Goal: Check status: Check status

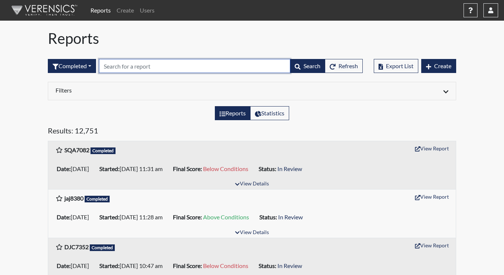
click at [121, 66] on input "text" at bounding box center [194, 66] width 191 height 14
paste input "BTM9426"
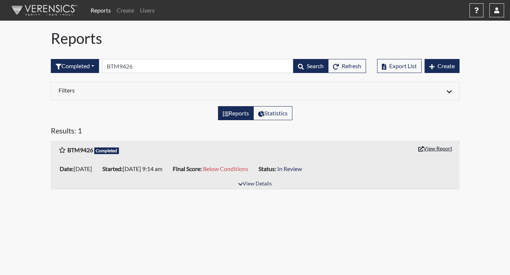
click at [425, 149] on button "View Report" at bounding box center [435, 147] width 40 height 11
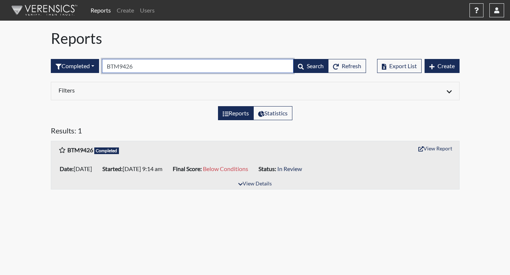
click at [147, 65] on input "BTM9426" at bounding box center [197, 66] width 191 height 14
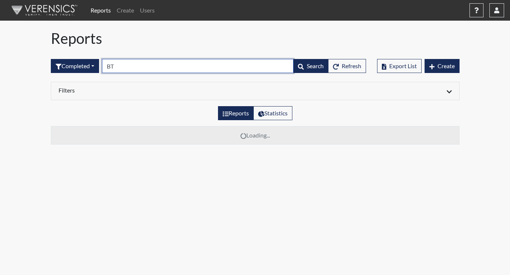
type input "B"
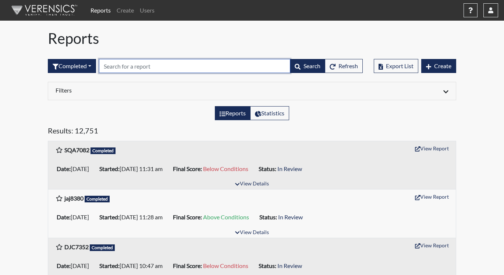
paste input "AMF2809"
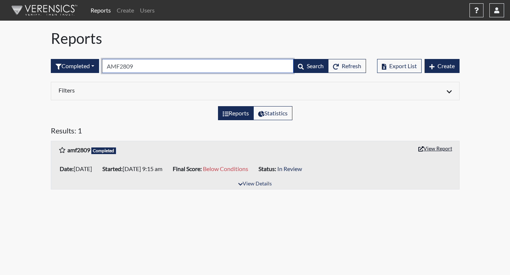
type input "AMF2809"
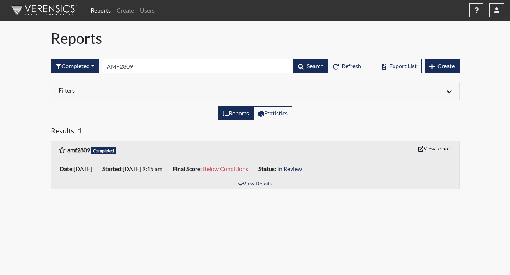
click at [442, 146] on button "View Report" at bounding box center [435, 147] width 40 height 11
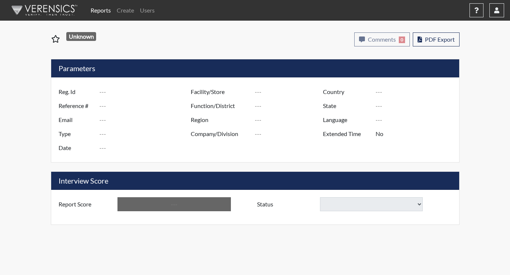
type input "BTM9426"
type input "50748"
type input "---"
type input "Corrections Pre-Employment"
type input "[DATE]"
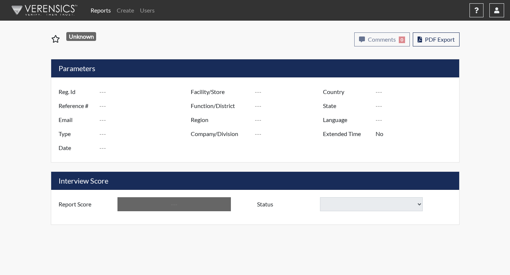
type input "[PERSON_NAME]"
type input "[GEOGRAPHIC_DATA]"
type input "[US_STATE]"
type input "English"
type input "Below Conditions"
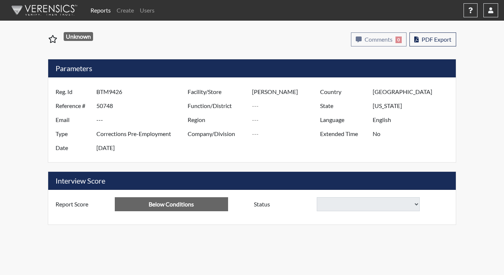
select select
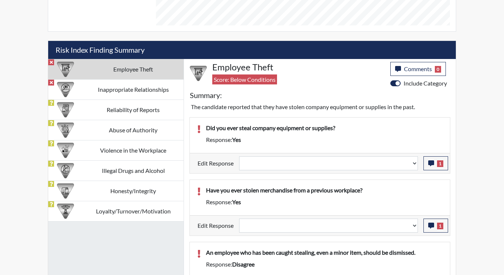
scroll to position [368, 0]
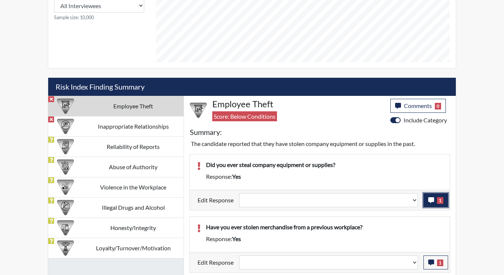
click at [427, 199] on button "1" at bounding box center [436, 200] width 25 height 14
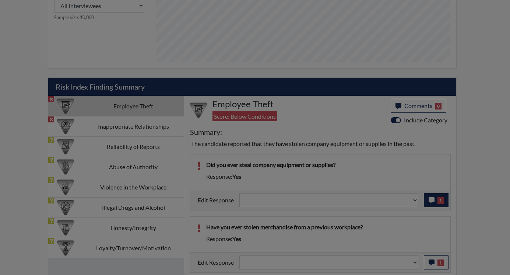
click at [427, 199] on div at bounding box center [255, 137] width 510 height 275
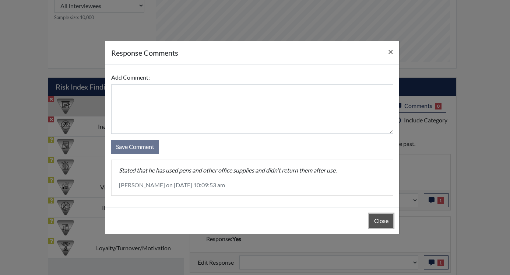
click at [381, 220] on button "Close" at bounding box center [381, 220] width 24 height 14
click at [381, 220] on div "Close" at bounding box center [252, 220] width 294 height 26
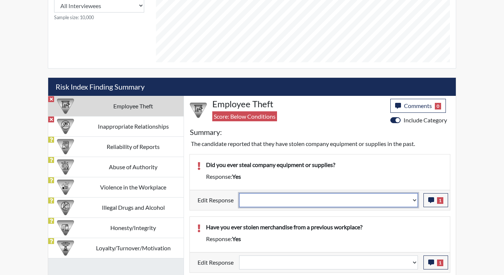
click at [413, 199] on select "Question is not relevant. Results will be updated. Reasonable explanation provi…" at bounding box center [328, 200] width 179 height 14
select select "reasonable-explanation-provided"
click at [240, 193] on select "Question is not relevant. Results will be updated. Reasonable explanation provi…" at bounding box center [328, 200] width 179 height 14
select select
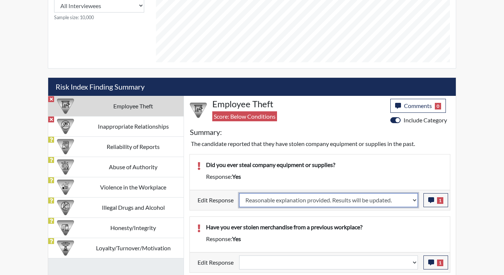
select select
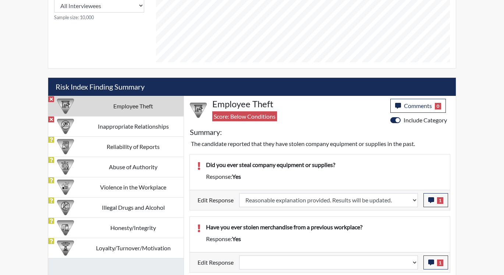
select select
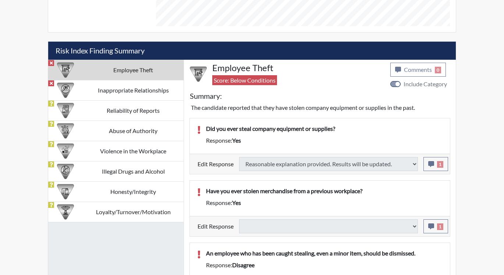
select select
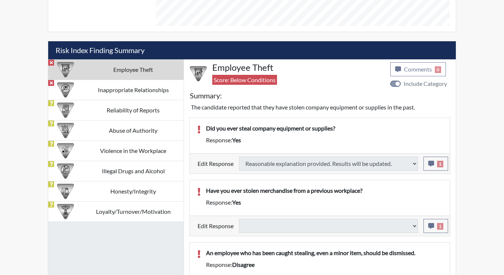
select select
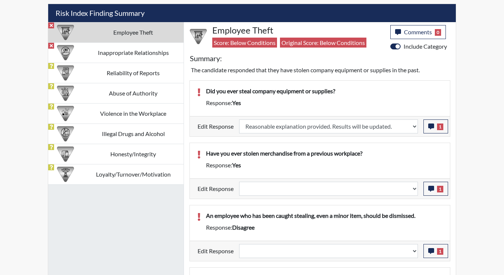
scroll to position [122, 306]
click at [425, 189] on button "1" at bounding box center [436, 188] width 25 height 14
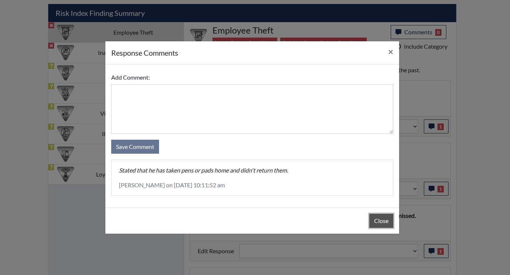
drag, startPoint x: 379, startPoint y: 218, endPoint x: 403, endPoint y: 201, distance: 29.6
click at [379, 218] on button "Close" at bounding box center [381, 220] width 24 height 14
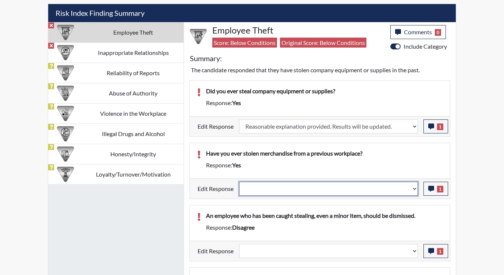
click at [413, 189] on select "Question is not relevant. Results will be updated. Reasonable explanation provi…" at bounding box center [328, 188] width 179 height 14
select select "reasonable-explanation-provided"
click at [240, 181] on select "Question is not relevant. Results will be updated. Reasonable explanation provi…" at bounding box center [328, 188] width 179 height 14
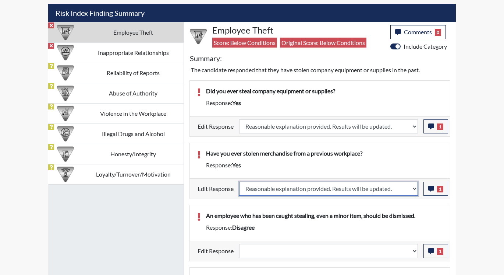
select select
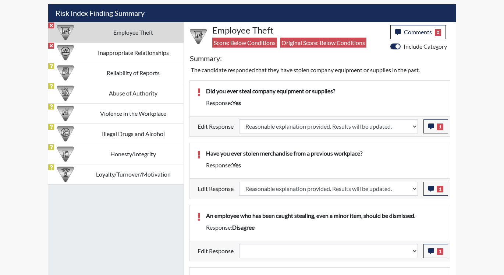
select select
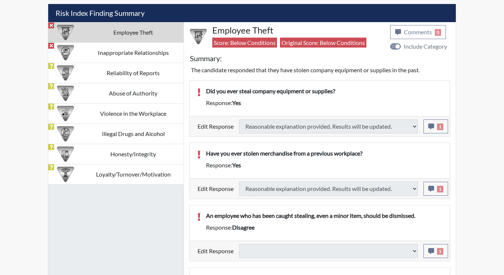
scroll to position [478, 0]
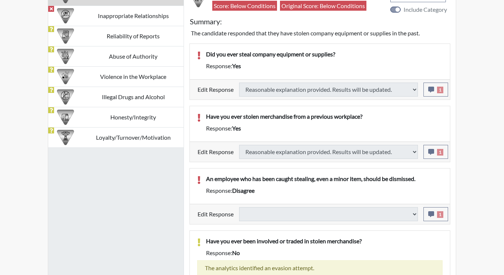
select select
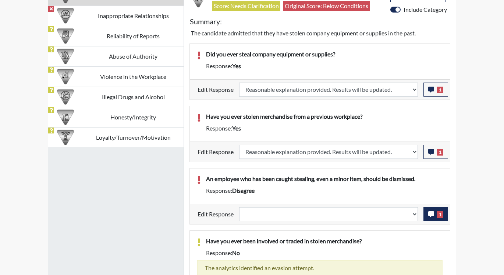
scroll to position [122, 306]
click at [428, 212] on button "1" at bounding box center [436, 214] width 25 height 14
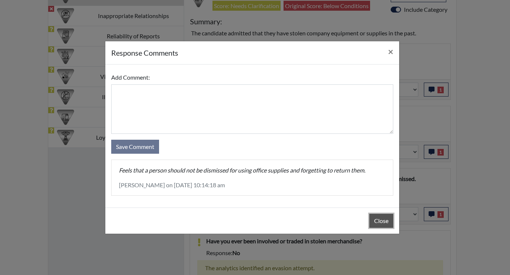
drag, startPoint x: 385, startPoint y: 222, endPoint x: 390, endPoint y: 218, distance: 6.6
click at [385, 221] on button "Close" at bounding box center [381, 220] width 24 height 14
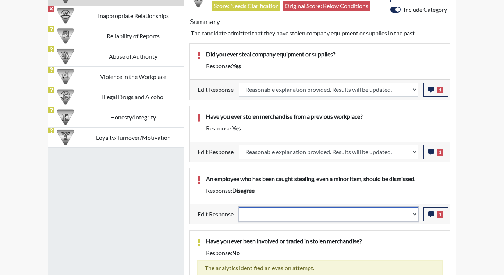
click at [414, 211] on select "Question is not relevant. Results will be updated. Reasonable explanation provi…" at bounding box center [328, 214] width 179 height 14
select select "reasonable-explanation-provided"
click at [240, 207] on select "Question is not relevant. Results will be updated. Reasonable explanation provi…" at bounding box center [328, 214] width 179 height 14
select select
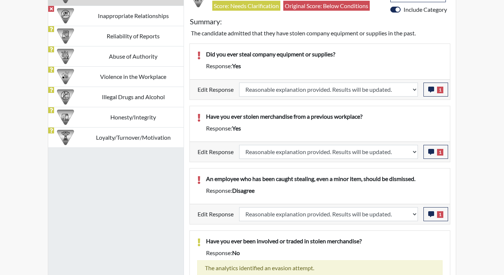
select select
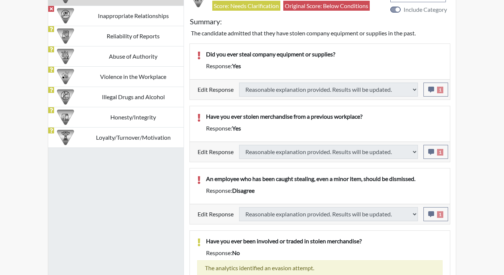
select select
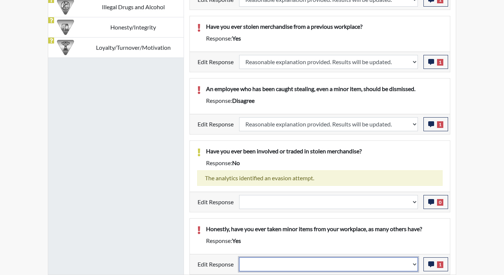
click at [414, 264] on select "Question is not relevant. Results will be updated. Reasonable explanation provi…" at bounding box center [328, 264] width 179 height 14
select select "reasonable-explanation-provided"
click at [240, 257] on select "Question is not relevant. Results will be updated. Reasonable explanation provi…" at bounding box center [328, 264] width 179 height 14
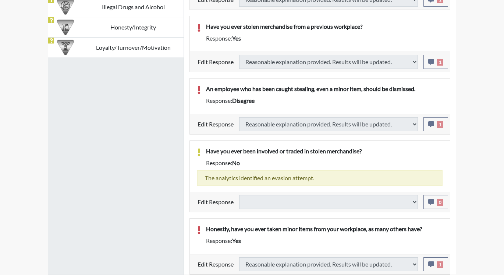
select select
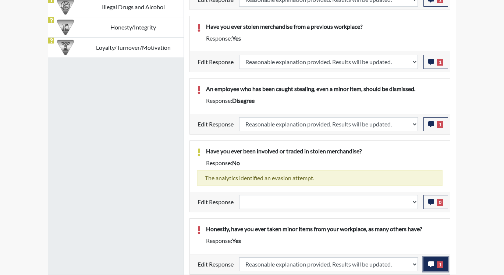
click at [433, 265] on icon "button" at bounding box center [431, 264] width 6 height 6
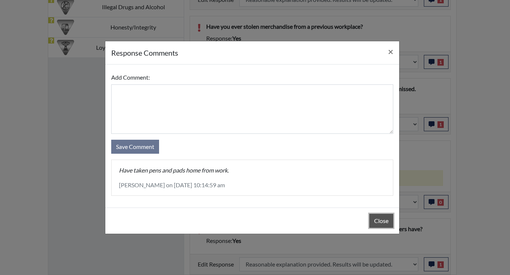
click at [389, 220] on button "Close" at bounding box center [381, 220] width 24 height 14
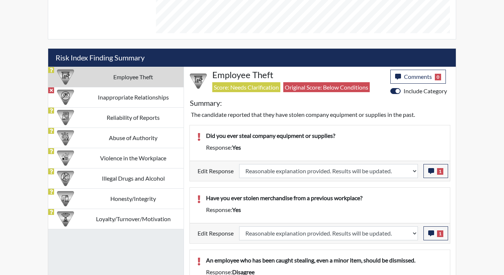
scroll to position [384, 0]
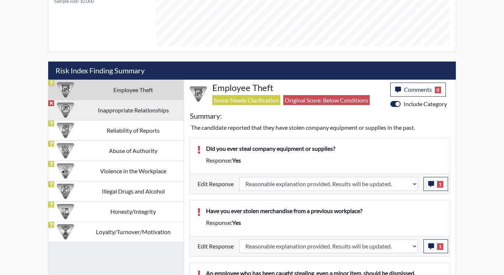
click at [163, 111] on td "Inappropriate Relationships" at bounding box center [133, 110] width 101 height 20
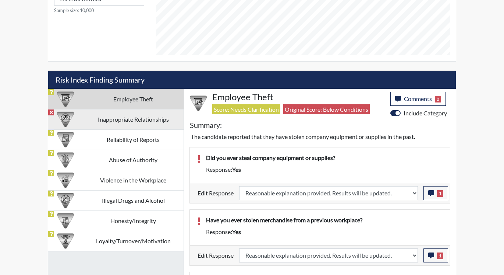
select select
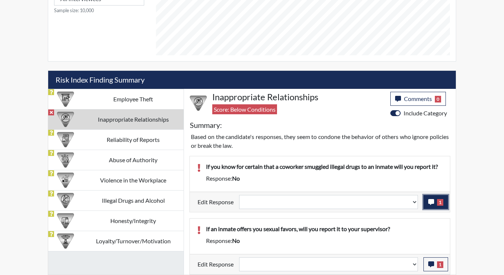
click at [432, 201] on icon "button" at bounding box center [431, 202] width 6 height 6
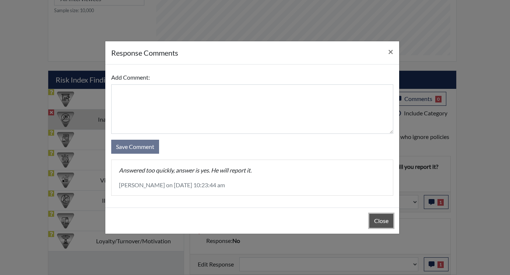
click at [382, 224] on button "Close" at bounding box center [381, 220] width 24 height 14
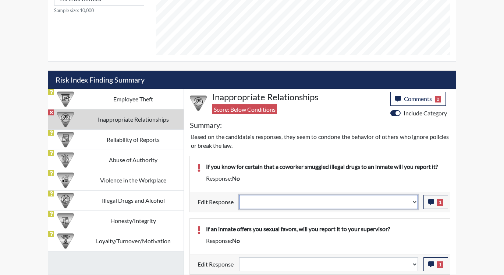
click at [415, 201] on select "Question is not relevant. Results will be updated. Reasonable explanation provi…" at bounding box center [328, 202] width 179 height 14
select select "reasonable-explanation-provided"
click at [240, 195] on select "Question is not relevant. Results will be updated. Reasonable explanation provi…" at bounding box center [328, 202] width 179 height 14
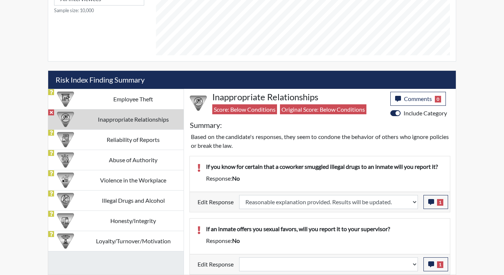
scroll to position [122, 306]
click at [425, 262] on button "1" at bounding box center [436, 264] width 25 height 14
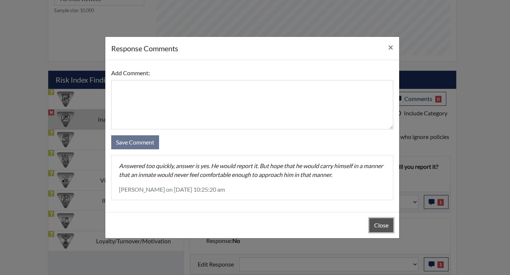
click at [380, 226] on button "Close" at bounding box center [381, 225] width 24 height 14
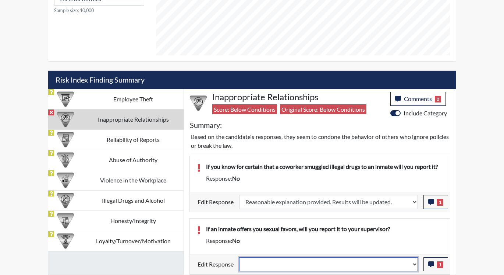
click at [414, 262] on select "Question is not relevant. Results will be updated. Reasonable explanation provi…" at bounding box center [328, 264] width 179 height 14
select select "reasonable-explanation-provided"
click at [240, 257] on select "Question is not relevant. Results will be updated. Reasonable explanation provi…" at bounding box center [328, 264] width 179 height 14
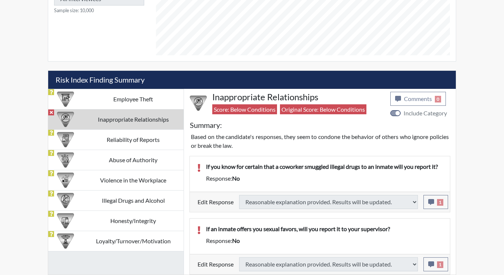
type input "Above Conditions"
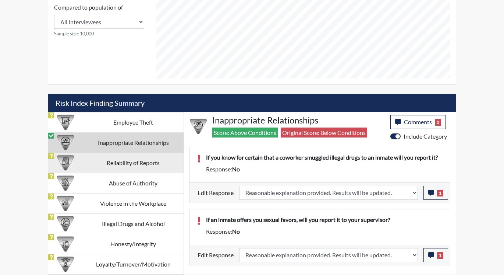
click at [117, 162] on td "Reliability of Reports" at bounding box center [133, 162] width 101 height 20
select select
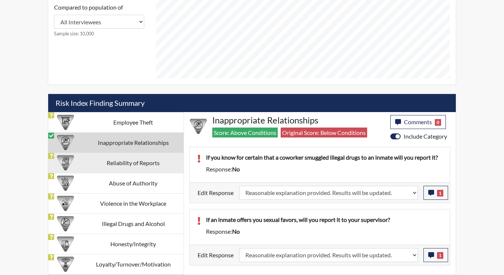
select select
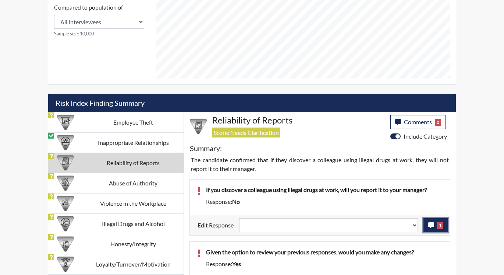
click at [429, 226] on button "1" at bounding box center [436, 225] width 25 height 14
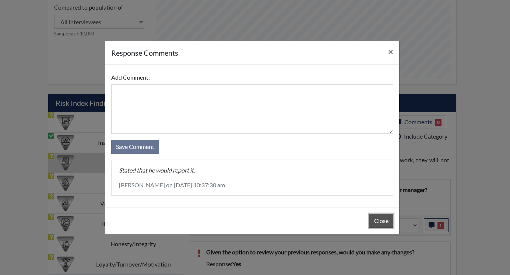
click at [385, 218] on button "Close" at bounding box center [381, 220] width 24 height 14
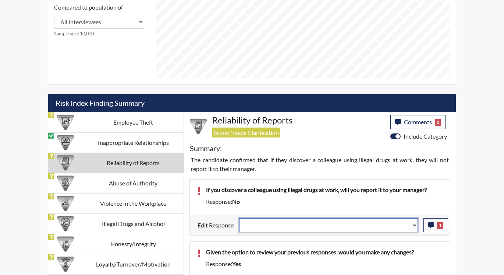
click at [415, 224] on select "Question is not relevant. Results will be updated. Reasonable explanation provi…" at bounding box center [328, 225] width 179 height 14
select select "reasonable-explanation-provided"
click at [240, 218] on select "Question is not relevant. Results will be updated. Reasonable explanation provi…" at bounding box center [328, 225] width 179 height 14
select select
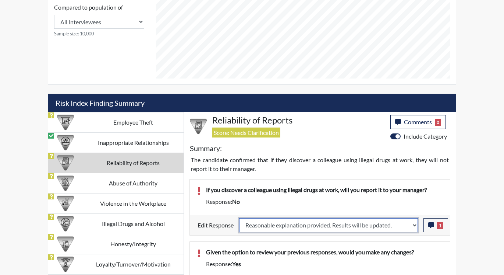
select select
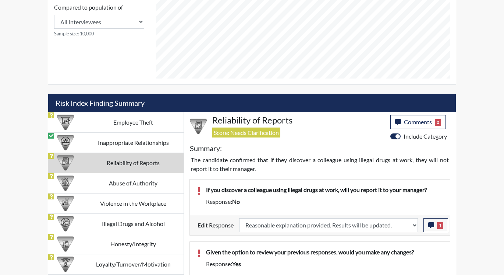
select select
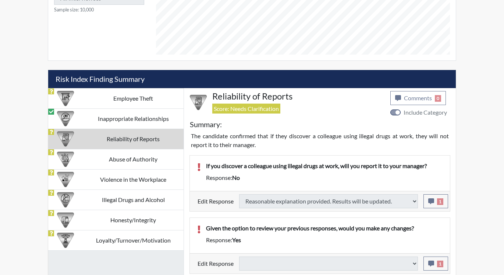
select select
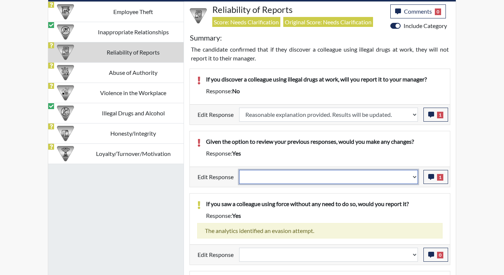
click at [415, 176] on select "Question is not relevant. Results will be updated. Reasonable explanation provi…" at bounding box center [328, 177] width 179 height 14
select select "reasonable-explanation-provided"
click at [240, 170] on select "Question is not relevant. Results will be updated. Reasonable explanation provi…" at bounding box center [328, 177] width 179 height 14
select select
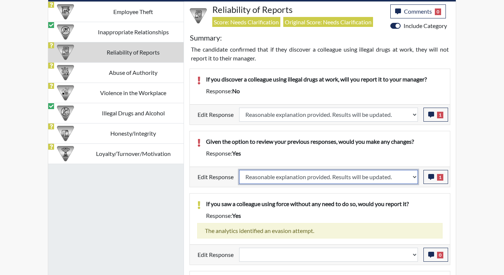
select select
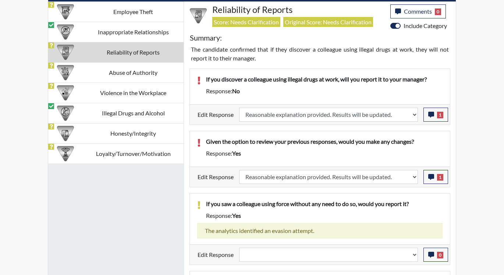
select select
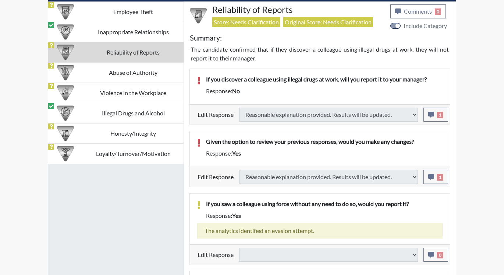
select select
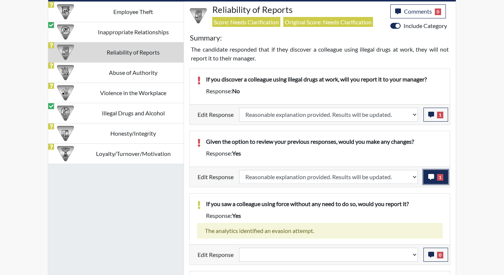
click at [432, 176] on icon "button" at bounding box center [431, 177] width 6 height 6
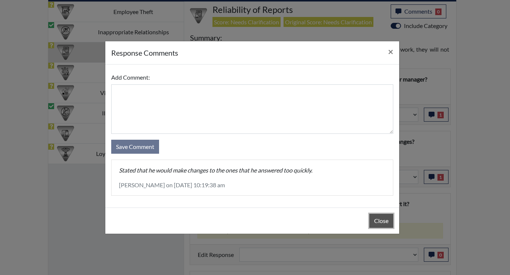
click at [379, 220] on button "Close" at bounding box center [381, 220] width 24 height 14
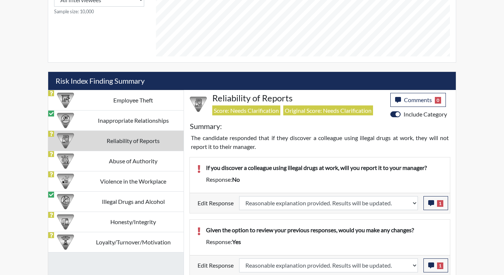
scroll to position [354, 0]
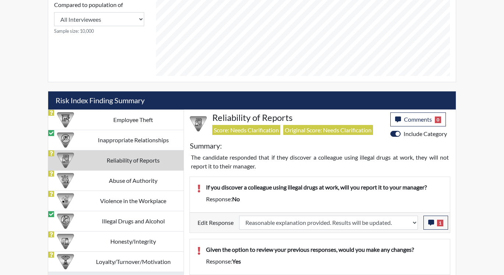
click at [137, 160] on td "Reliability of Reports" at bounding box center [133, 160] width 101 height 20
drag, startPoint x: 137, startPoint y: 160, endPoint x: 111, endPoint y: 159, distance: 25.8
click at [111, 159] on td "Reliability of Reports" at bounding box center [133, 160] width 101 height 20
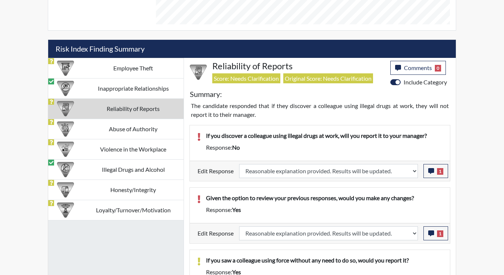
scroll to position [391, 0]
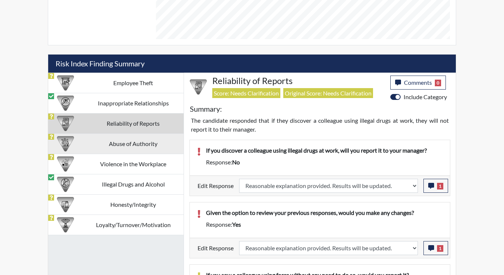
click at [133, 143] on td "Abuse of Authority" at bounding box center [133, 143] width 101 height 20
select select
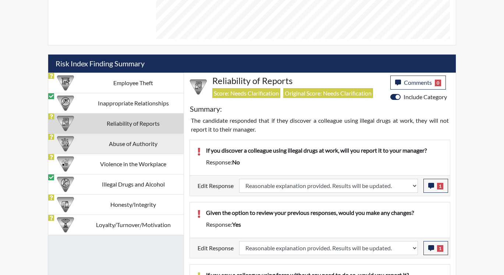
select select
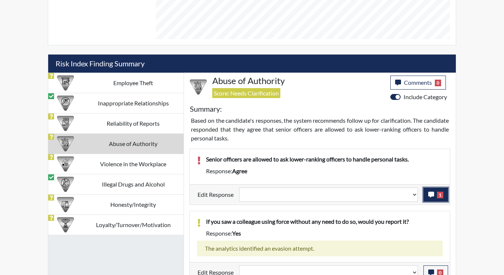
click at [426, 194] on button "1" at bounding box center [436, 194] width 25 height 14
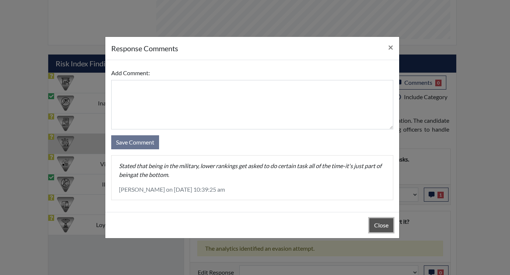
click at [382, 222] on button "Close" at bounding box center [381, 225] width 24 height 14
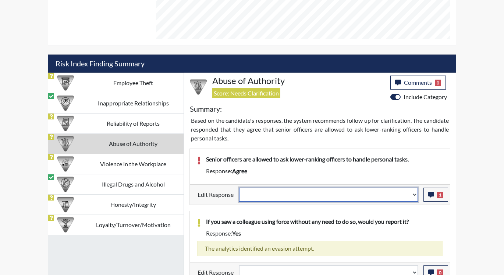
click at [415, 194] on select "Question is not relevant. Results will be updated. Reasonable explanation provi…" at bounding box center [328, 194] width 179 height 14
select select "reasonable-explanation-provided"
click at [240, 187] on select "Question is not relevant. Results will be updated. Reasonable explanation provi…" at bounding box center [328, 194] width 179 height 14
select select
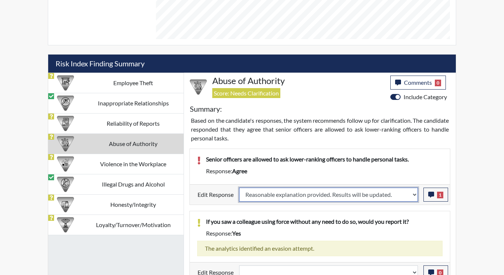
select select
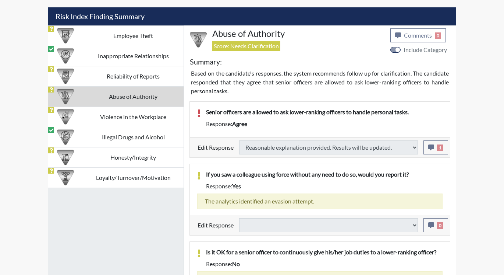
select select
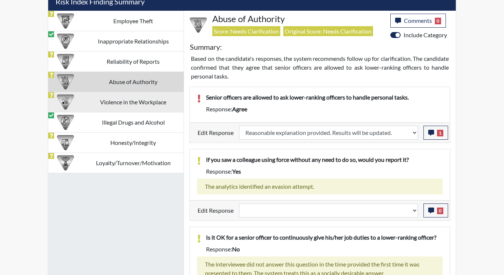
scroll to position [416, 0]
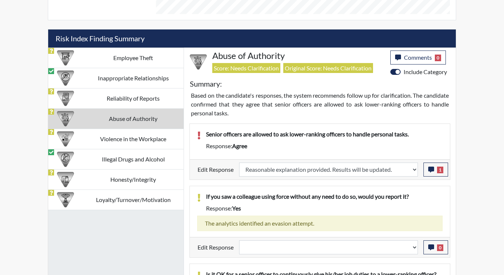
click at [120, 116] on td "Abuse of Authority" at bounding box center [133, 118] width 101 height 20
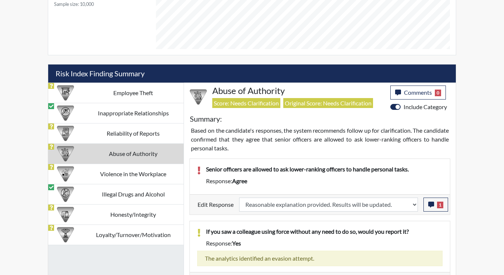
scroll to position [379, 0]
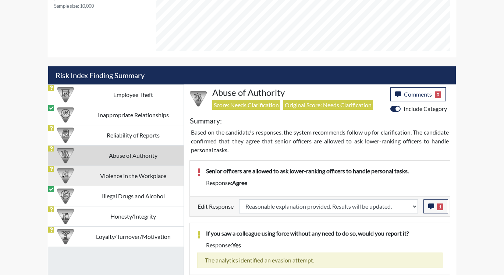
click at [110, 176] on td "Violence in the Workplace" at bounding box center [133, 175] width 101 height 20
select select
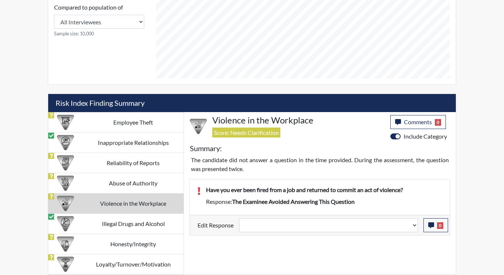
scroll to position [352, 0]
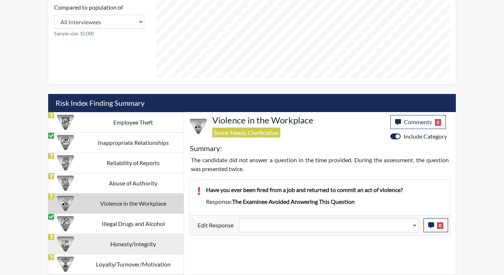
click at [110, 238] on td "Honesty/Integrity" at bounding box center [133, 243] width 101 height 20
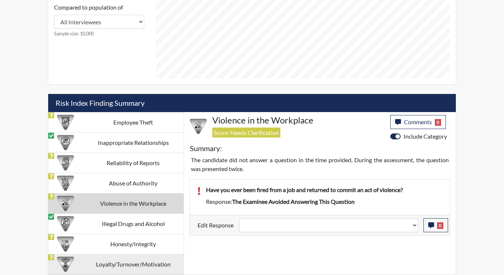
scroll to position [379, 0]
select select "reasonable-explanation-provided"
select select
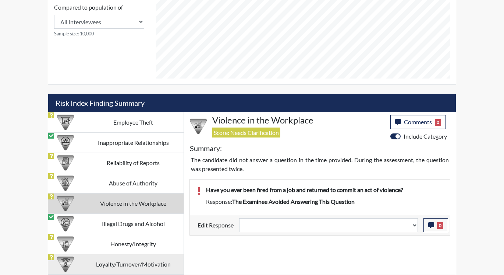
select select
select select "reasonable-explanation-provided"
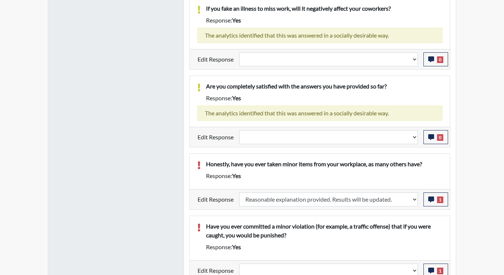
scroll to position [765, 0]
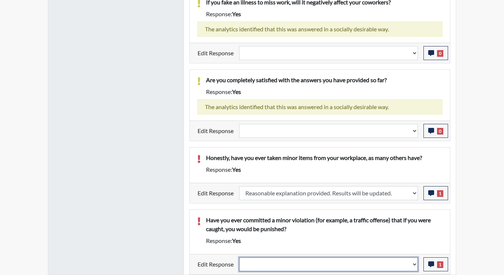
click at [414, 263] on select "Question is not relevant. Results will be updated. Reasonable explanation provi…" at bounding box center [328, 264] width 179 height 14
select select "reasonable-explanation-provided"
click at [240, 257] on select "Question is not relevant. Results will be updated. Reasonable explanation provi…" at bounding box center [328, 264] width 179 height 14
select select
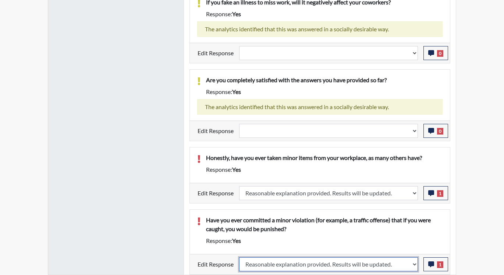
select select
click at [398, 232] on p "Have you ever committed a minor violation (for example, a traffic offense) that…" at bounding box center [324, 224] width 237 height 18
select select
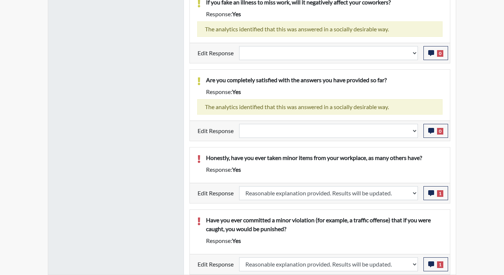
select select
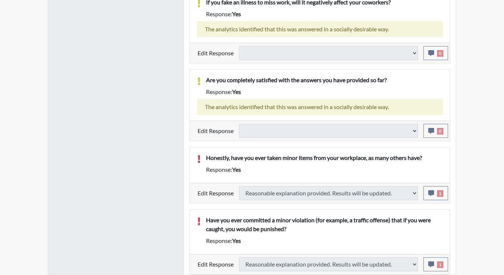
select select
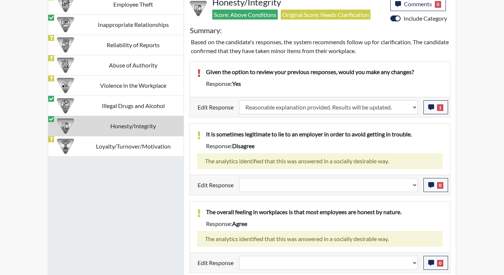
scroll to position [462, 0]
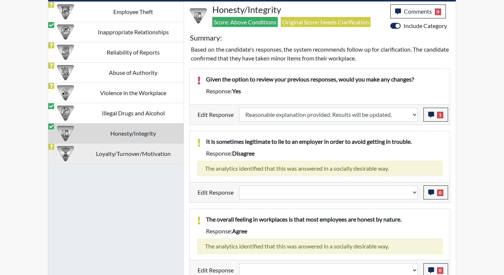
click at [130, 149] on td "Loyalty/Turnover/Motivation" at bounding box center [133, 153] width 101 height 20
select select
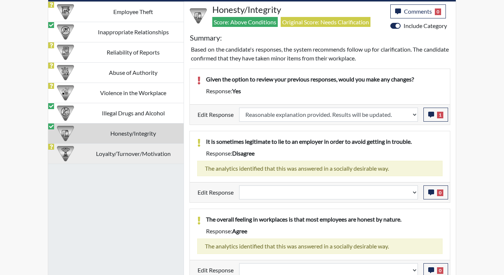
select select
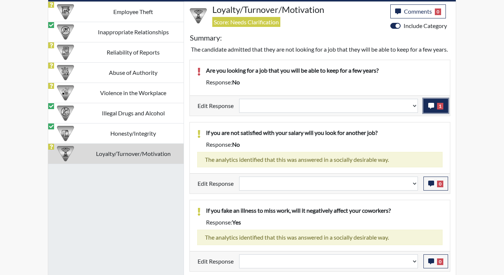
click at [433, 109] on icon "button" at bounding box center [431, 106] width 6 height 6
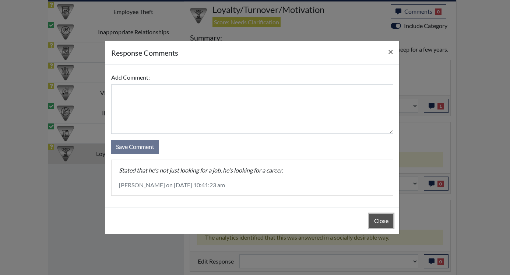
drag, startPoint x: 380, startPoint y: 215, endPoint x: 381, endPoint y: 187, distance: 28.3
click at [380, 215] on button "Close" at bounding box center [381, 220] width 24 height 14
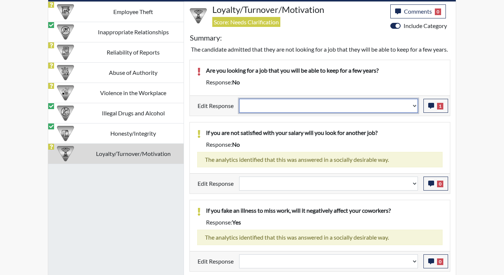
click at [415, 113] on select "Question is not relevant. Results will be updated. Reasonable explanation provi…" at bounding box center [328, 106] width 179 height 14
select select "reasonable-explanation-provided"
click at [240, 107] on select "Question is not relevant. Results will be updated. Reasonable explanation provi…" at bounding box center [328, 106] width 179 height 14
select select
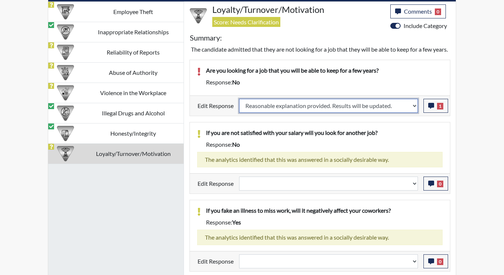
select select
click at [400, 136] on div "If you are not satisfied with your salary will you look for another job? Respon…" at bounding box center [320, 147] width 260 height 51
select select
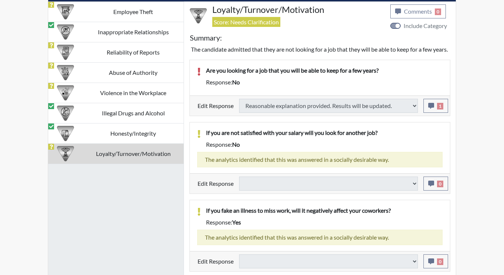
select select
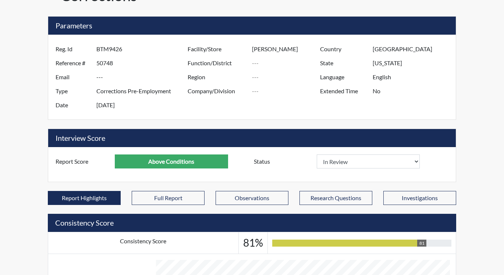
scroll to position [0, 0]
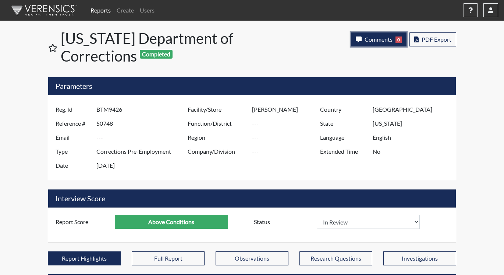
click at [371, 40] on span "Comments" at bounding box center [379, 39] width 28 height 7
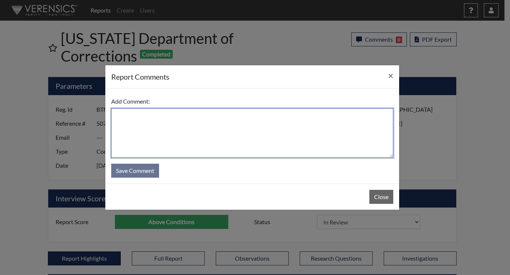
click at [190, 123] on textarea at bounding box center [252, 132] width 282 height 49
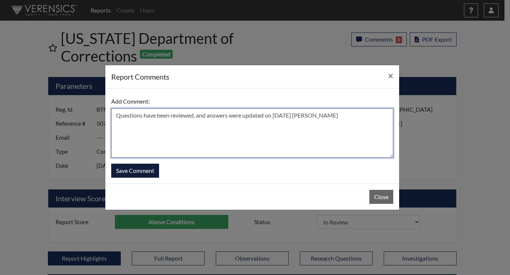
type textarea "Questions have been reviewed, and answers were updated on [DATE] [PERSON_NAME]"
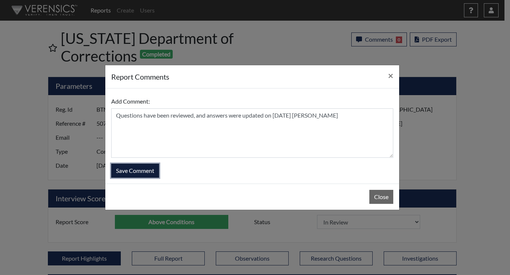
click at [123, 171] on button "Save Comment" at bounding box center [135, 170] width 48 height 14
select select
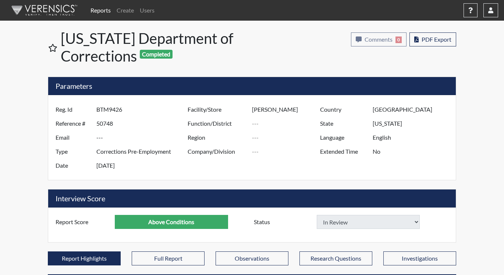
select select
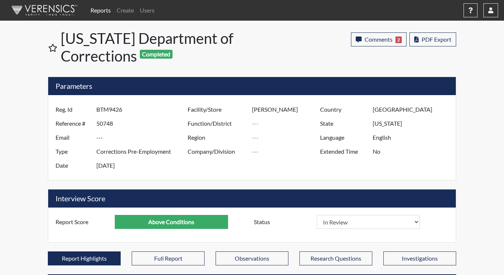
select select
click at [372, 38] on span "Comments" at bounding box center [379, 39] width 28 height 7
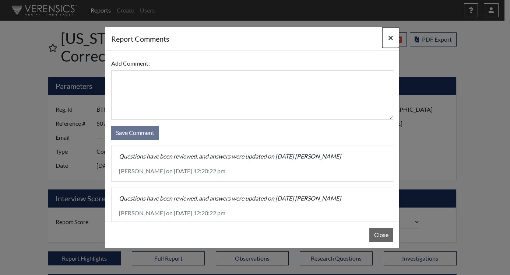
click at [389, 35] on span "×" at bounding box center [390, 37] width 5 height 11
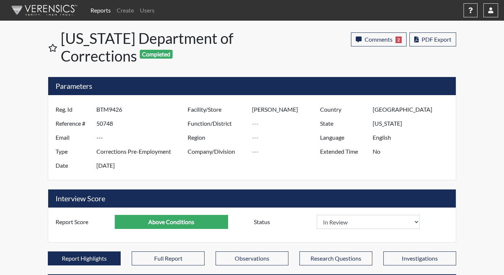
click at [100, 9] on link "Reports" at bounding box center [101, 10] width 26 height 15
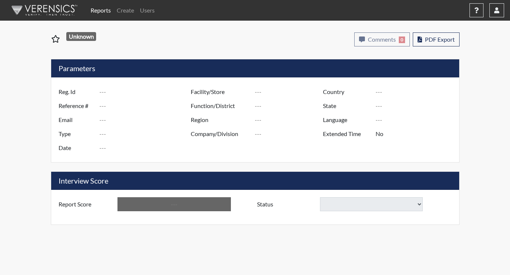
type input "amf2809"
type input "50749"
type input "---"
type input "Corrections Pre-Employment"
type input "[DATE]"
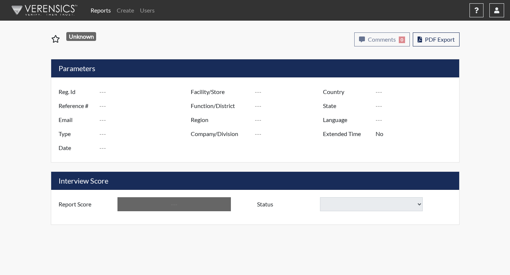
type input "[PERSON_NAME]"
type input "[GEOGRAPHIC_DATA]"
type input "[US_STATE]"
type input "English"
type input "Below Conditions"
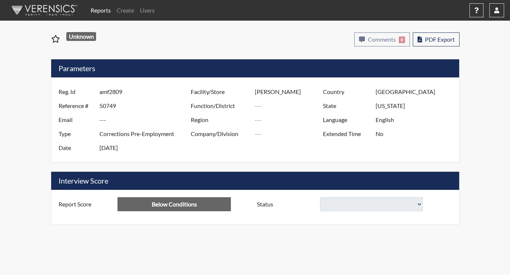
select select
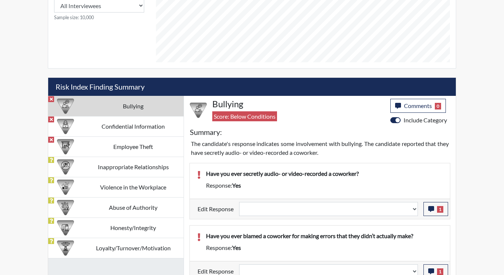
scroll to position [405, 0]
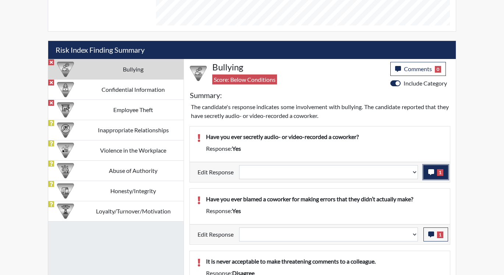
click at [431, 175] on button "1" at bounding box center [436, 172] width 25 height 14
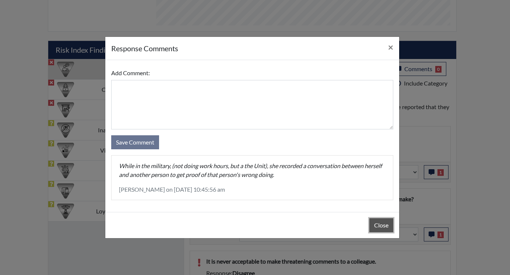
click at [372, 223] on button "Close" at bounding box center [381, 225] width 24 height 14
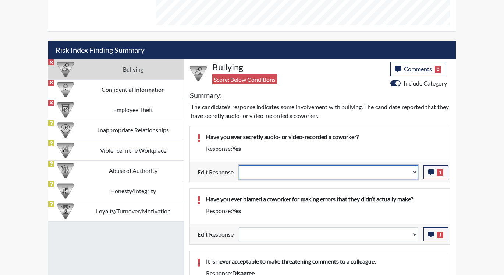
click at [414, 170] on select "Question is not relevant. Results will be updated. Reasonable explanation provi…" at bounding box center [328, 172] width 179 height 14
select select "reasonable-explanation-provided"
click at [240, 165] on select "Question is not relevant. Results will be updated. Reasonable explanation provi…" at bounding box center [328, 172] width 179 height 14
select select
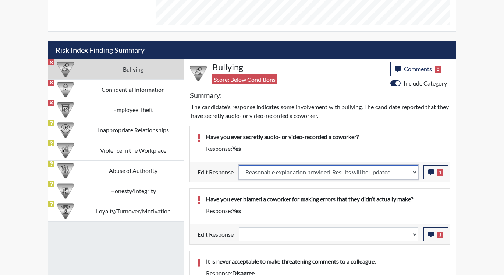
select select
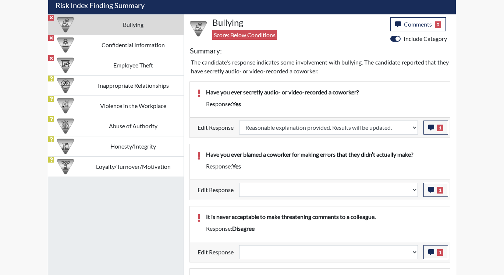
select select
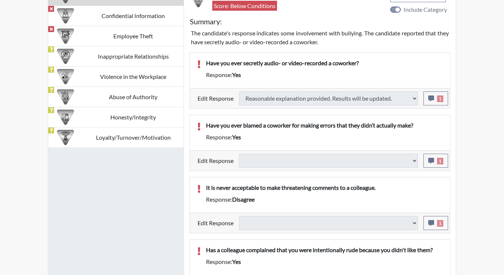
select select
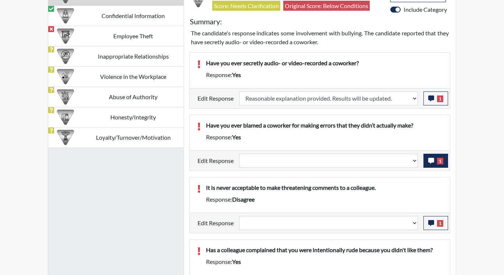
scroll to position [122, 306]
click at [432, 162] on icon "button" at bounding box center [431, 161] width 6 height 6
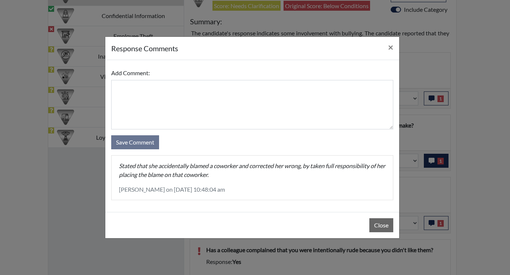
click at [432, 162] on div "response Comments × Add Comment: Save Comment Stated that she accidentally blam…" at bounding box center [255, 137] width 510 height 275
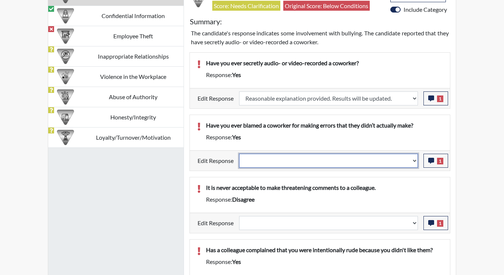
click at [416, 160] on select "Question is not relevant. Results will be updated. Reasonable explanation provi…" at bounding box center [328, 160] width 179 height 14
select select "reasonable-explanation-provided"
click at [240, 153] on select "Question is not relevant. Results will be updated. Reasonable explanation provi…" at bounding box center [328, 160] width 179 height 14
select select
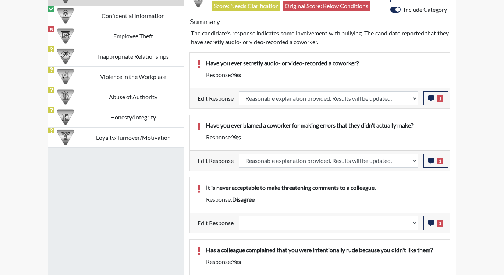
select select
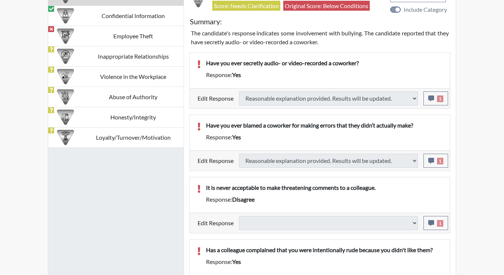
scroll to position [499, 0]
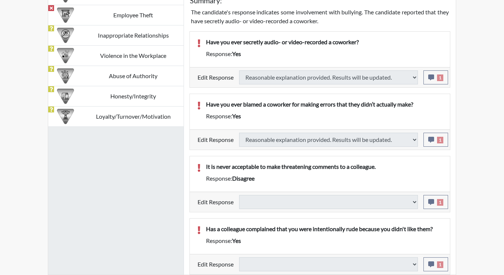
select select
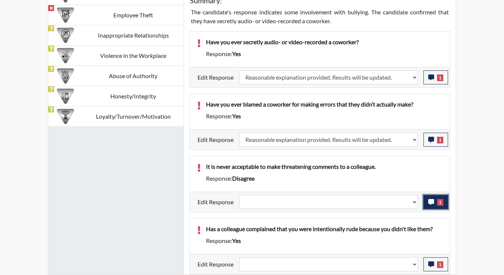
scroll to position [122, 306]
click at [431, 199] on icon "button" at bounding box center [431, 202] width 6 height 6
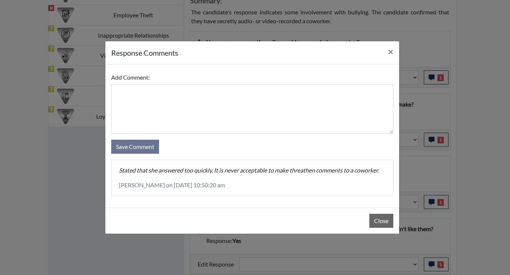
click at [432, 200] on div "response Comments × Add Comment: Save Comment Stated that she answered too quic…" at bounding box center [255, 137] width 510 height 275
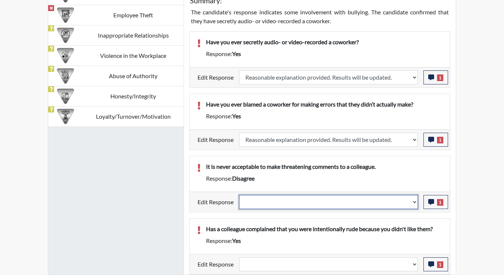
click at [417, 202] on select "Question is not relevant. Results will be updated. Reasonable explanation provi…" at bounding box center [328, 202] width 179 height 14
select select "reasonable-explanation-provided"
click at [240, 195] on select "Question is not relevant. Results will be updated. Reasonable explanation provi…" at bounding box center [328, 202] width 179 height 14
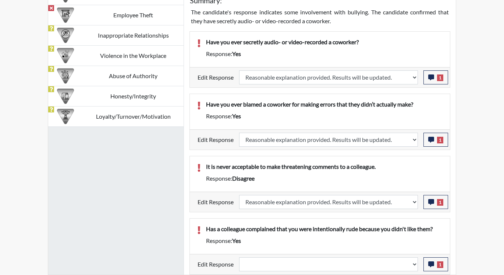
click at [407, 222] on div "Has a colleague complained that you were intentionally rude because you didn't …" at bounding box center [320, 235] width 260 height 35
click at [430, 263] on icon "button" at bounding box center [431, 264] width 6 height 6
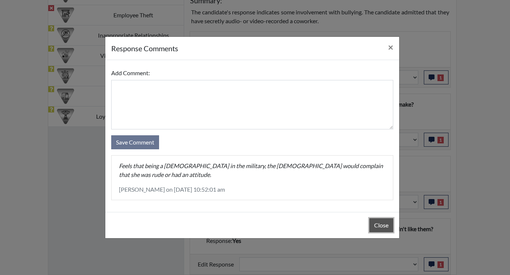
click at [387, 221] on button "Close" at bounding box center [381, 225] width 24 height 14
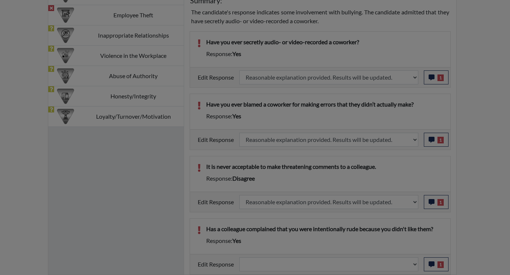
click at [387, 219] on div "Close" at bounding box center [252, 206] width 294 height 26
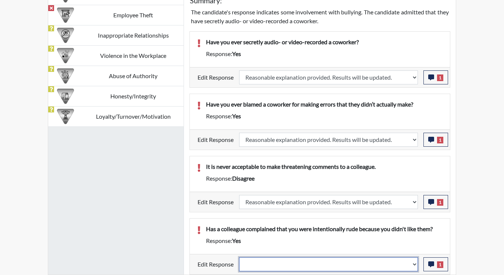
click at [415, 262] on select "Question is not relevant. Results will be updated. Reasonable explanation provi…" at bounding box center [328, 264] width 179 height 14
select select "reasonable-explanation-provided"
click at [240, 257] on select "Question is not relevant. Results will be updated. Reasonable explanation provi…" at bounding box center [328, 264] width 179 height 14
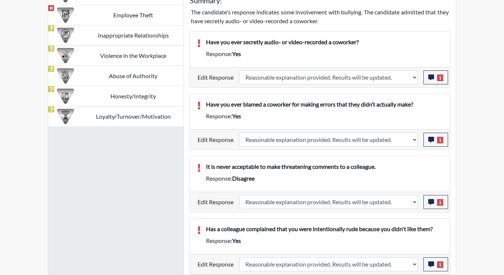
click at [402, 232] on p "Has a colleague complained that you were intentionally rude because you didn't …" at bounding box center [324, 228] width 237 height 9
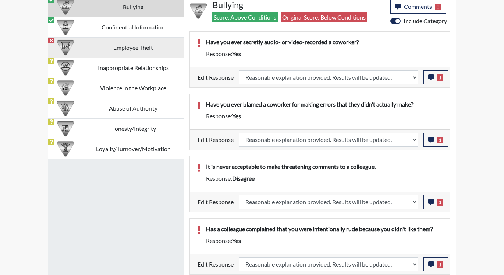
click at [113, 47] on td "Employee Theft" at bounding box center [133, 47] width 101 height 20
select select
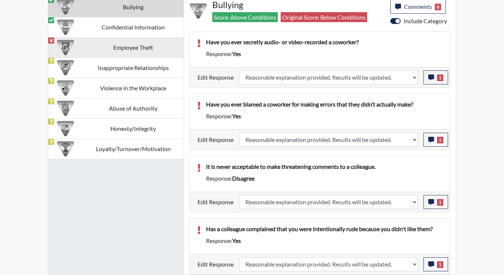
select select
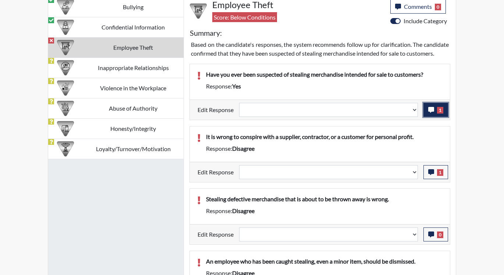
click at [428, 117] on button "1" at bounding box center [436, 110] width 25 height 14
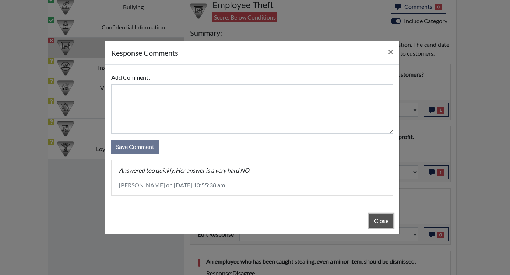
click at [374, 222] on button "Close" at bounding box center [381, 220] width 24 height 14
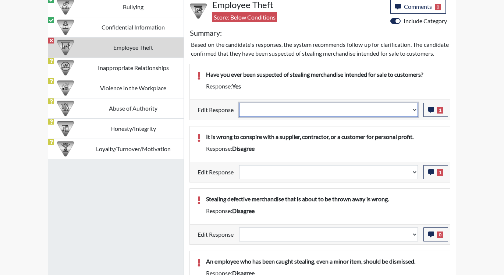
click at [414, 117] on select "Question is not relevant. Results will be updated. Reasonable explanation provi…" at bounding box center [328, 110] width 179 height 14
select select "reasonable-explanation-provided"
click at [240, 111] on select "Question is not relevant. Results will be updated. Reasonable explanation provi…" at bounding box center [328, 110] width 179 height 14
select select
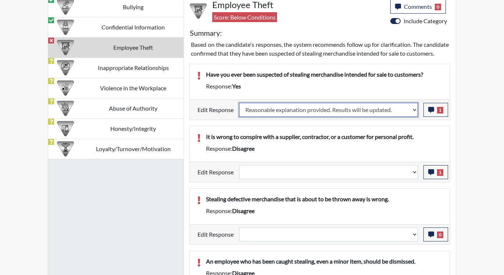
select select
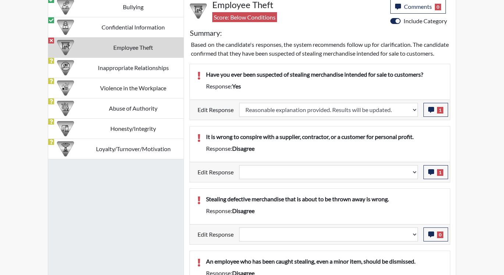
select select
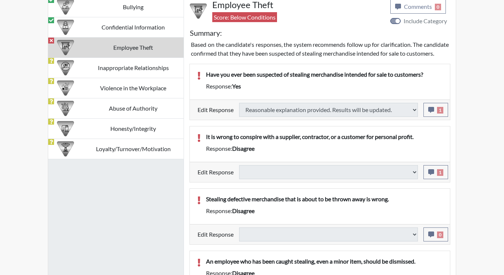
select select
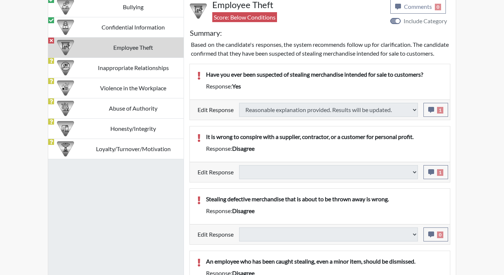
select select
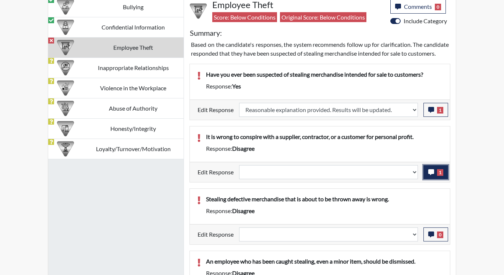
click at [430, 175] on icon "button" at bounding box center [431, 172] width 6 height 6
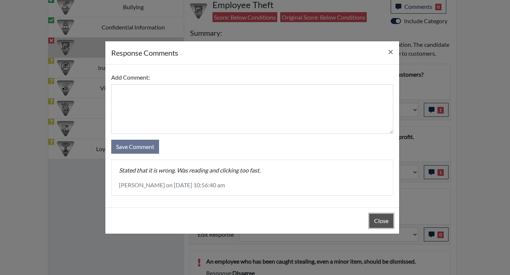
click at [387, 219] on button "Close" at bounding box center [381, 220] width 24 height 14
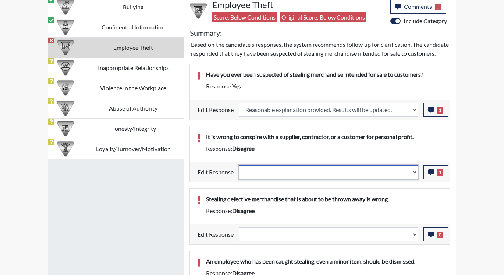
click at [414, 179] on select "Question is not relevant. Results will be updated. Reasonable explanation provi…" at bounding box center [328, 172] width 179 height 14
select select "reasonable-explanation-provided"
click at [240, 173] on select "Question is not relevant. Results will be updated. Reasonable explanation provi…" at bounding box center [328, 172] width 179 height 14
select select
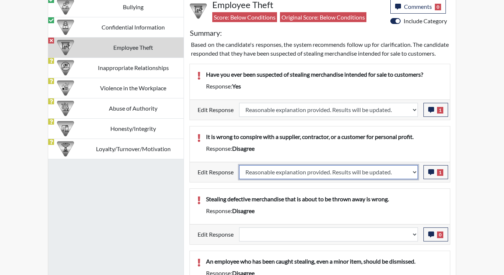
select select
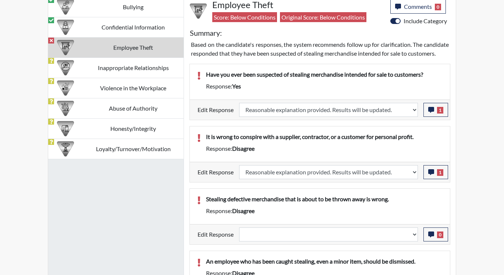
select select
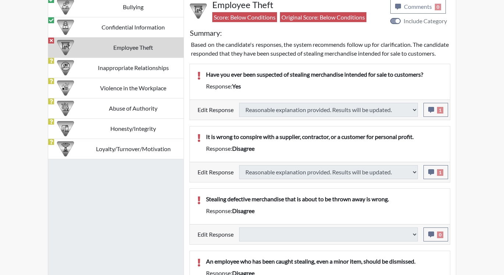
type input "Above Conditions"
select select
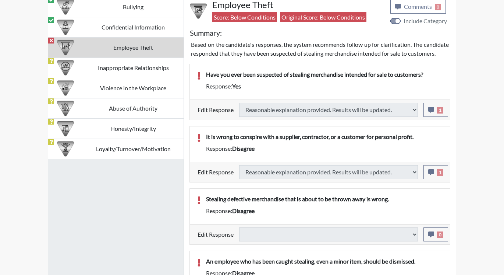
select select
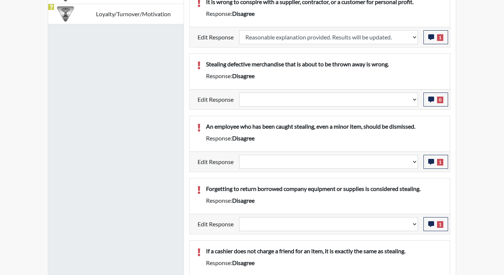
scroll to position [614, 0]
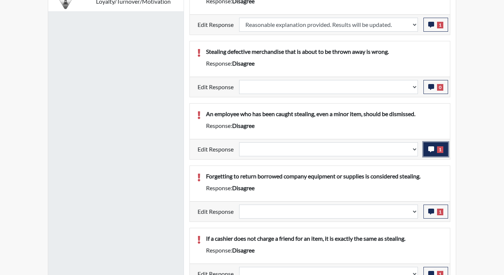
click at [432, 156] on button "1" at bounding box center [436, 149] width 25 height 14
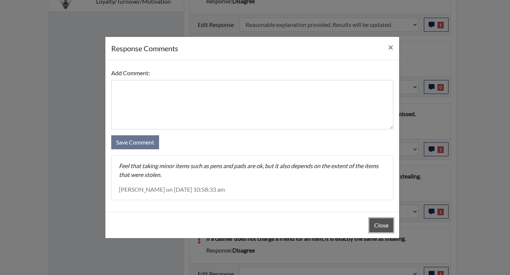
click at [382, 226] on button "Close" at bounding box center [381, 225] width 24 height 14
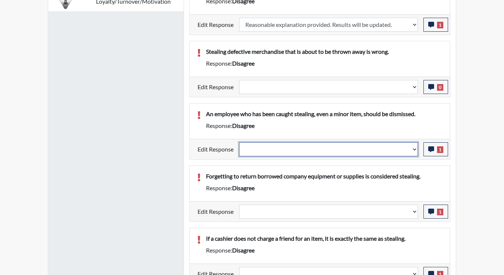
click at [416, 156] on select "Question is not relevant. Results will be updated. Reasonable explanation provi…" at bounding box center [328, 149] width 179 height 14
select select "reasonable-explanation-provided"
click at [240, 151] on select "Question is not relevant. Results will be updated. Reasonable explanation provi…" at bounding box center [328, 149] width 179 height 14
select select
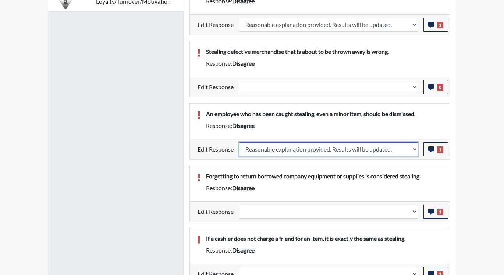
select select
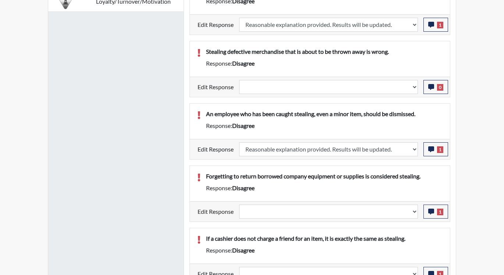
select select
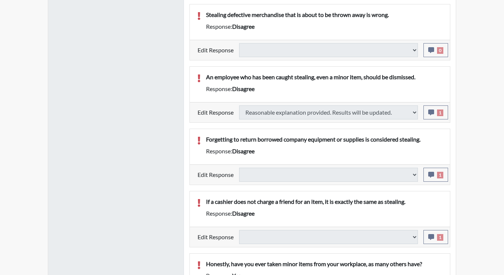
scroll to position [688, 0]
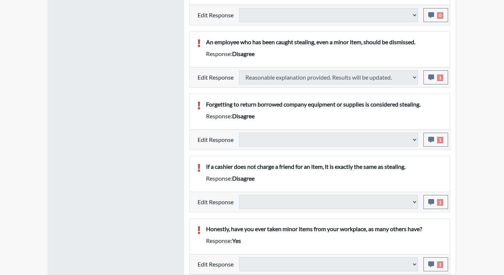
select select
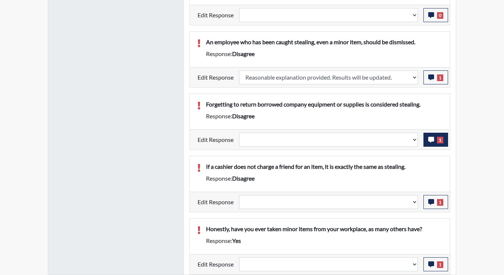
scroll to position [122, 306]
click at [428, 142] on icon "button" at bounding box center [431, 140] width 6 height 6
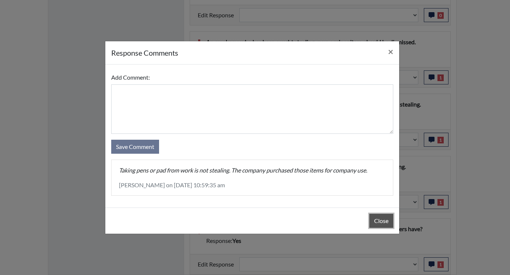
click at [374, 221] on button "Close" at bounding box center [381, 220] width 24 height 14
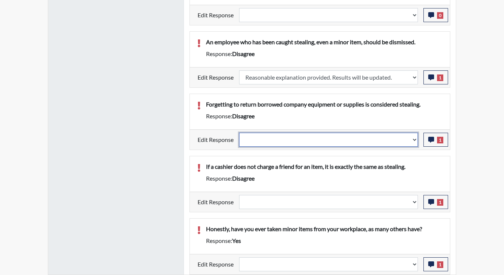
click at [414, 144] on select "Question is not relevant. Results will be updated. Reasonable explanation provi…" at bounding box center [328, 139] width 179 height 14
select select "reasonable-explanation-provided"
click at [240, 139] on select "Question is not relevant. Results will be updated. Reasonable explanation provi…" at bounding box center [328, 139] width 179 height 14
select select
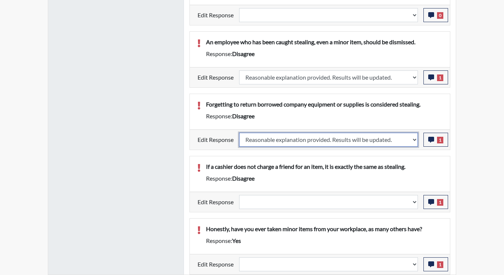
select select
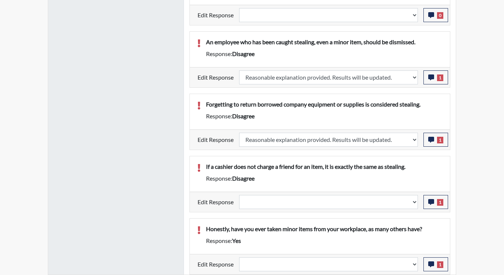
select select
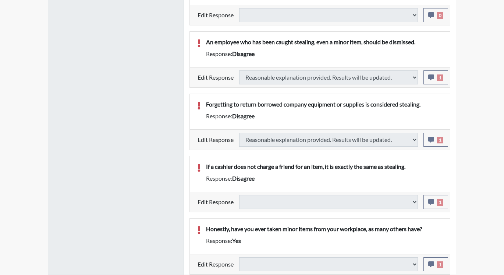
scroll to position [695, 0]
select select
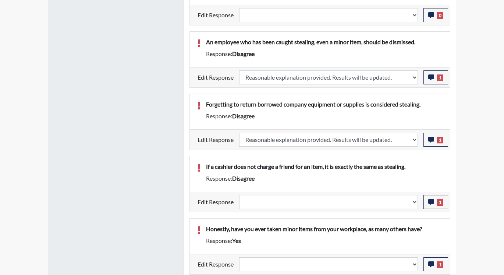
scroll to position [122, 306]
click at [415, 203] on select "Question is not relevant. Results will be updated. Reasonable explanation provi…" at bounding box center [328, 202] width 179 height 14
select select "reasonable-explanation-provided"
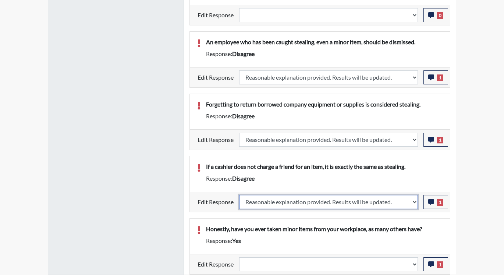
click at [240, 195] on select "Question is not relevant. Results will be updated. Reasonable explanation provi…" at bounding box center [328, 202] width 179 height 14
select select
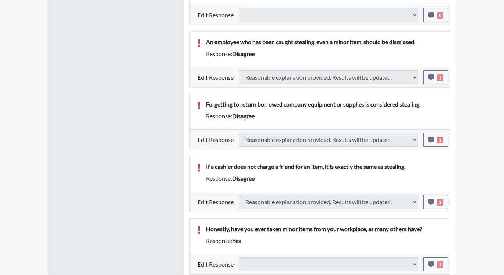
select select
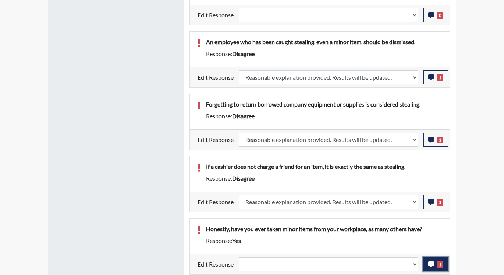
click at [428, 265] on button "1" at bounding box center [436, 264] width 25 height 14
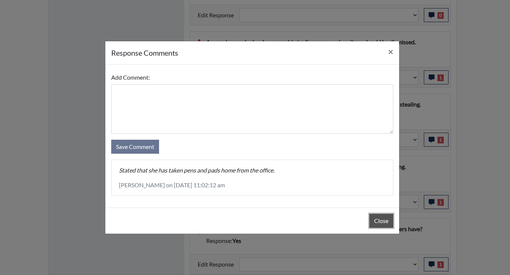
click at [380, 218] on button "Close" at bounding box center [381, 220] width 24 height 14
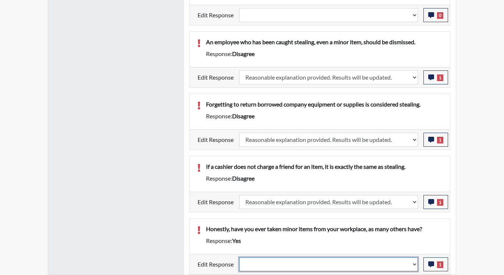
click at [416, 264] on select "Question is not relevant. Results will be updated. Reasonable explanation provi…" at bounding box center [328, 264] width 179 height 14
select select "reasonable-explanation-provided"
click at [240, 257] on select "Question is not relevant. Results will be updated. Reasonable explanation provi…" at bounding box center [328, 264] width 179 height 14
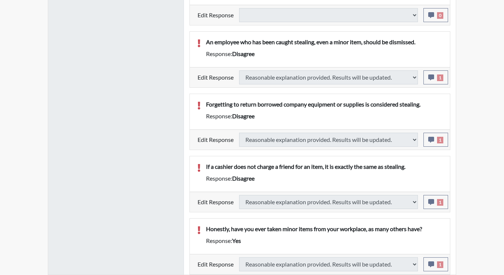
select select
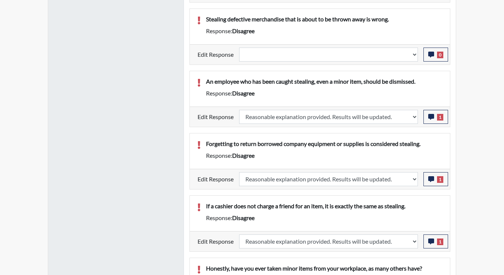
scroll to position [511, 0]
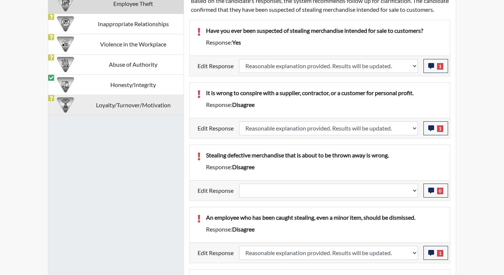
click at [115, 105] on td "Loyalty/Turnover/Motivation" at bounding box center [133, 105] width 101 height 20
select select
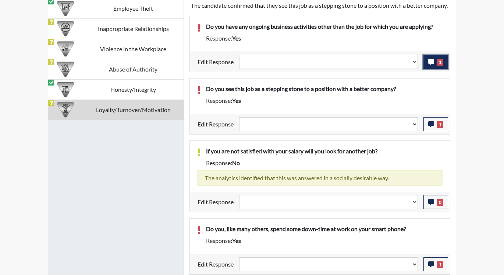
click at [431, 64] on icon "button" at bounding box center [431, 62] width 6 height 6
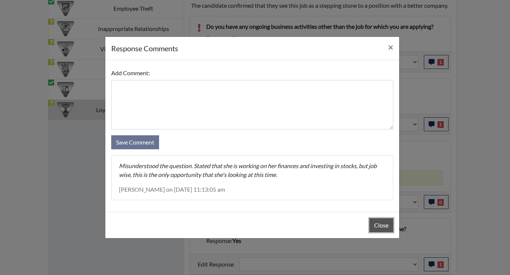
click at [376, 223] on button "Close" at bounding box center [381, 225] width 24 height 14
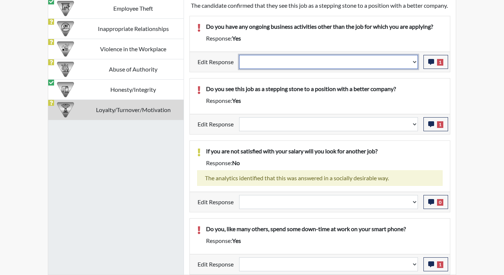
click at [416, 66] on select "Question is not relevant. Results will be updated. Reasonable explanation provi…" at bounding box center [328, 62] width 179 height 14
select select "reasonable-explanation-provided"
click at [240, 59] on select "Question is not relevant. Results will be updated. Reasonable explanation provi…" at bounding box center [328, 62] width 179 height 14
select select
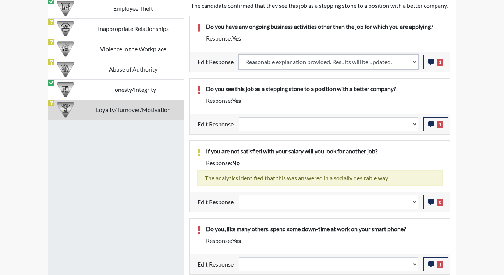
select select
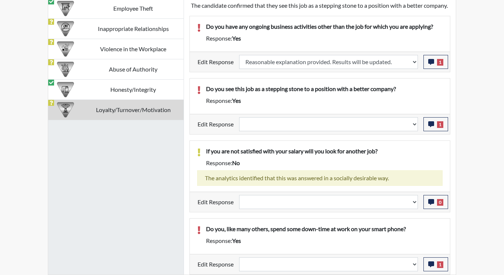
select select
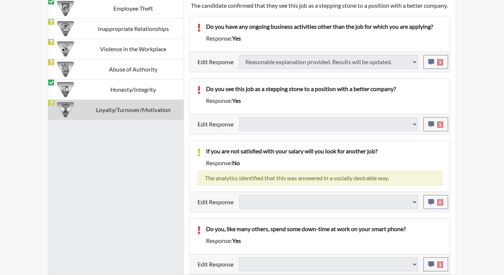
select select
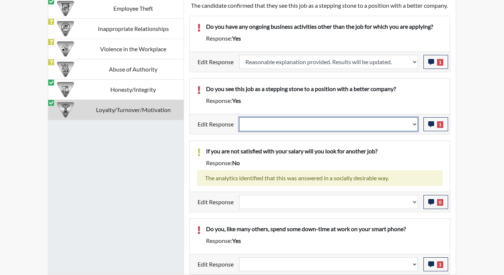
click at [416, 127] on select "Question is not relevant. Results will be updated. Reasonable explanation provi…" at bounding box center [328, 124] width 179 height 14
select select "reasonable-explanation-provided"
click at [240, 121] on select "Question is not relevant. Results will be updated. Reasonable explanation provi…" at bounding box center [328, 124] width 179 height 14
select select
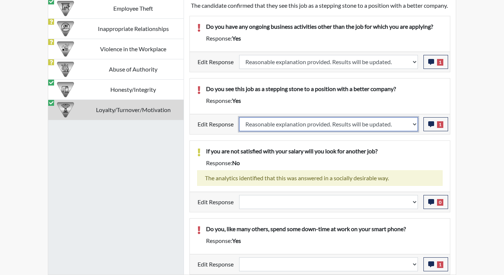
select select
click at [399, 151] on p "If you are not satisfied with your salary will you look for another job?" at bounding box center [324, 150] width 237 height 9
select select
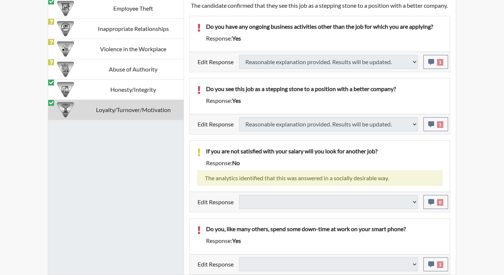
scroll to position [515, 0]
select select
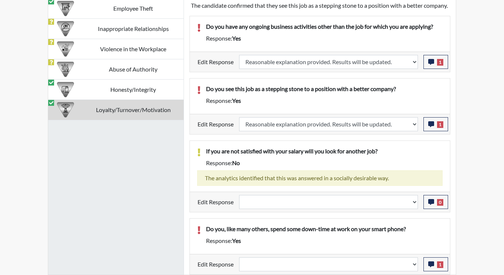
scroll to position [122, 306]
click at [417, 264] on select "Question is not relevant. Results will be updated. Reasonable explanation provi…" at bounding box center [328, 264] width 179 height 14
select select "reasonable-explanation-provided"
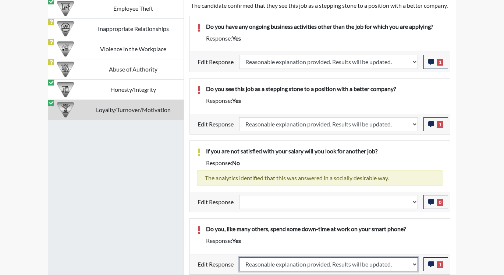
click at [240, 257] on select "Question is not relevant. Results will be updated. Reasonable explanation provi…" at bounding box center [328, 264] width 179 height 14
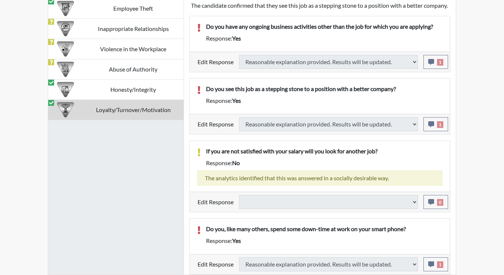
select select
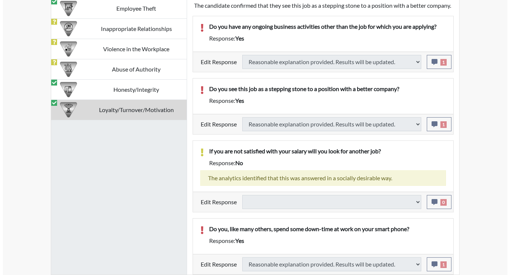
scroll to position [506, 0]
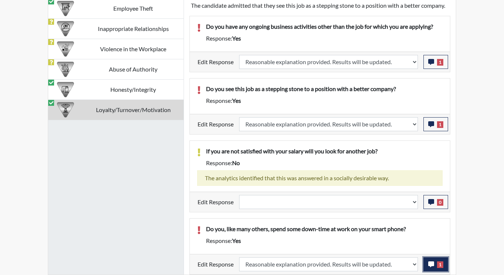
click at [432, 265] on icon "button" at bounding box center [431, 264] width 6 height 6
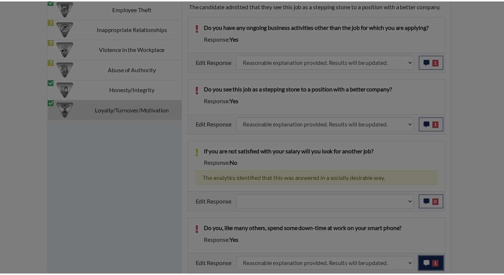
scroll to position [122, 306]
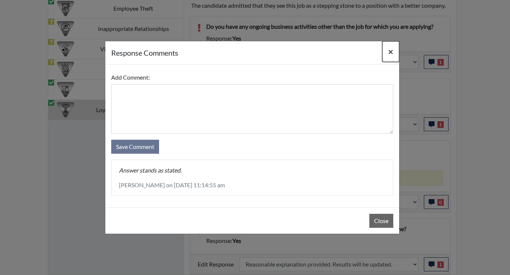
click at [392, 49] on span "×" at bounding box center [390, 51] width 5 height 11
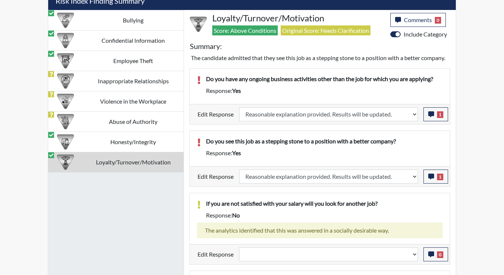
scroll to position [432, 0]
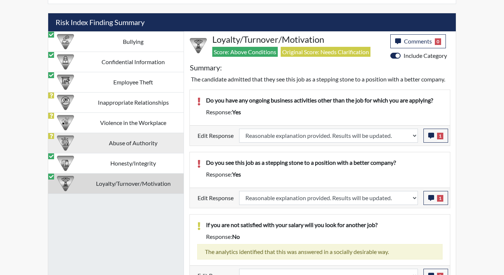
click at [108, 142] on td "Abuse of Authority" at bounding box center [133, 142] width 101 height 20
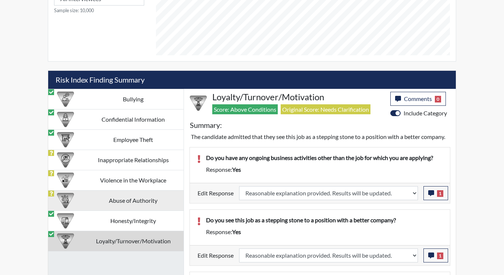
select select
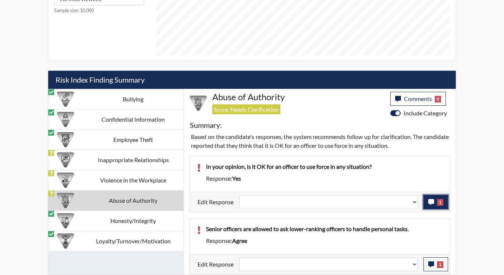
click at [427, 203] on button "1" at bounding box center [436, 202] width 25 height 14
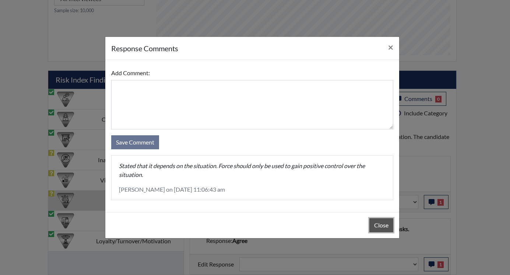
drag, startPoint x: 381, startPoint y: 224, endPoint x: 392, endPoint y: 211, distance: 17.0
click at [381, 223] on button "Close" at bounding box center [381, 225] width 24 height 14
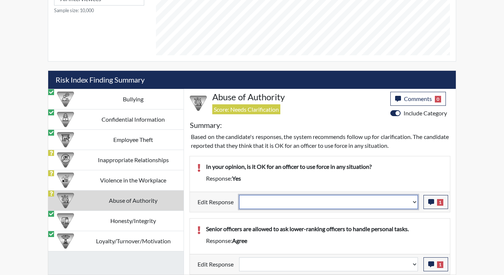
click at [414, 202] on select "Question is not relevant. Results will be updated. Reasonable explanation provi…" at bounding box center [328, 202] width 179 height 14
select select "reasonable-explanation-provided"
click at [240, 195] on select "Question is not relevant. Results will be updated. Reasonable explanation provi…" at bounding box center [328, 202] width 179 height 14
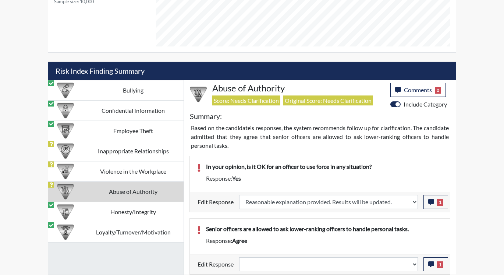
scroll to position [122, 306]
click at [417, 264] on select "Question is not relevant. Results will be updated. Reasonable explanation provi…" at bounding box center [328, 264] width 179 height 14
select select "reasonable-explanation-provided"
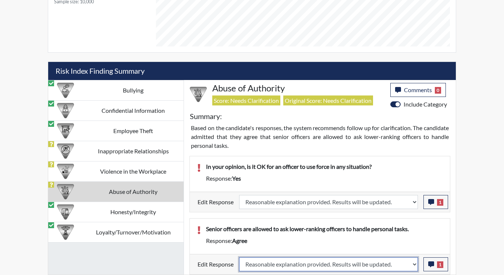
click at [240, 257] on select "Question is not relevant. Results will be updated. Reasonable explanation provi…" at bounding box center [328, 264] width 179 height 14
click at [405, 234] on div "Senior officers are allowed to ask lower-ranking officers to handle personal ta…" at bounding box center [325, 230] width 248 height 12
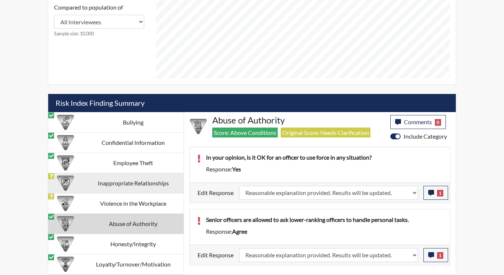
click at [142, 184] on td "Inappropriate Relationships" at bounding box center [133, 183] width 101 height 20
select select
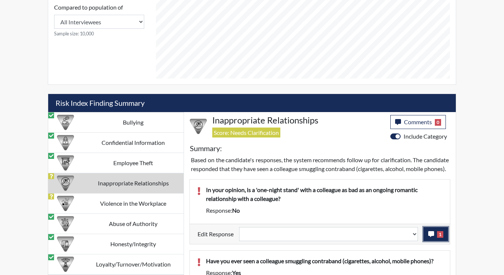
click at [428, 241] on button "1" at bounding box center [436, 234] width 25 height 14
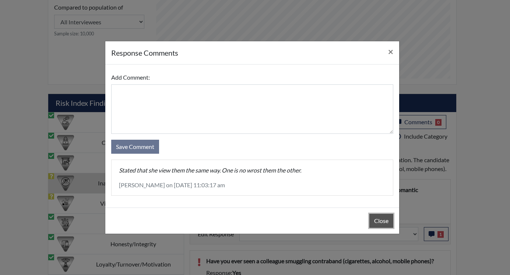
click at [378, 217] on button "Close" at bounding box center [381, 220] width 24 height 14
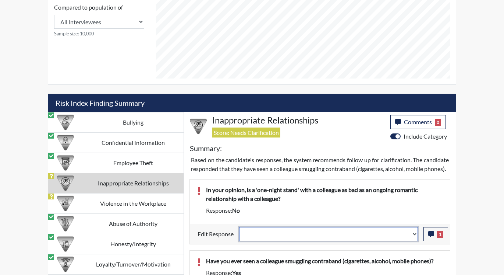
click at [416, 241] on select "Question is not relevant. Results will be updated. Reasonable explanation provi…" at bounding box center [328, 234] width 179 height 14
select select "reasonable-explanation-provided"
click at [240, 235] on select "Question is not relevant. Results will be updated. Reasonable explanation provi…" at bounding box center [328, 234] width 179 height 14
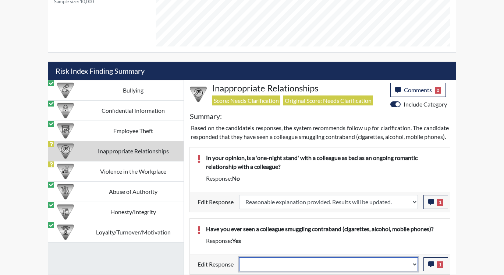
click at [415, 262] on select "Question is not relevant. Results will be updated. Reasonable explanation provi…" at bounding box center [328, 264] width 179 height 14
select select "reasonable-explanation-provided"
click at [240, 257] on select "Question is not relevant. Results will be updated. Reasonable explanation provi…" at bounding box center [328, 264] width 179 height 14
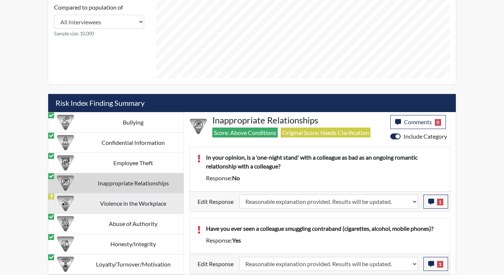
click at [135, 197] on td "Violence in the Workplace" at bounding box center [133, 203] width 101 height 20
select select
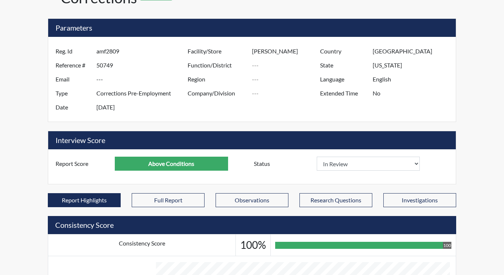
scroll to position [0, 0]
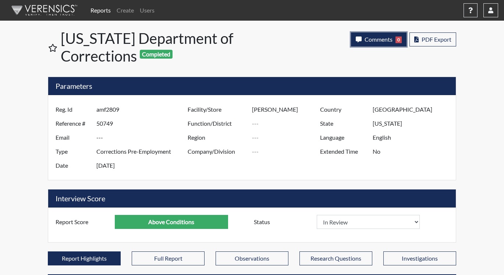
click at [373, 36] on span "Comments" at bounding box center [379, 39] width 28 height 7
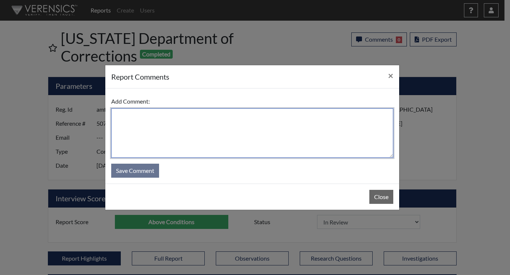
click at [206, 122] on textarea at bounding box center [252, 132] width 282 height 49
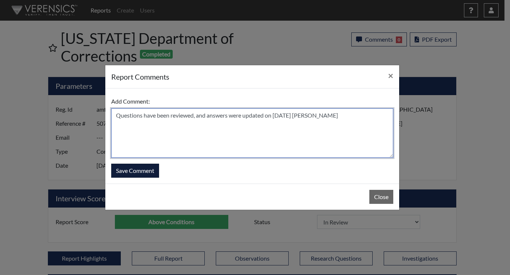
type textarea "Questions have been reviewed, and answers were updated on [DATE] [PERSON_NAME]"
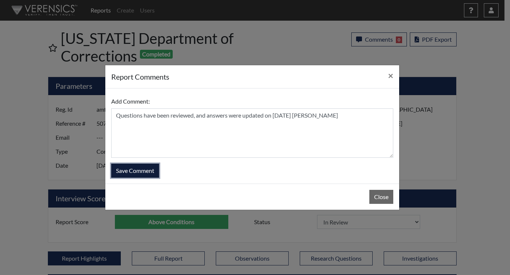
click at [140, 169] on button "Save Comment" at bounding box center [135, 170] width 48 height 14
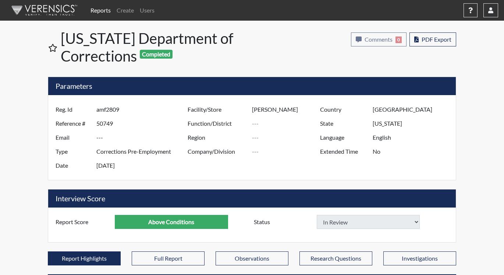
select select
click at [100, 9] on link "Reports" at bounding box center [101, 10] width 26 height 15
